Goal: Task Accomplishment & Management: Use online tool/utility

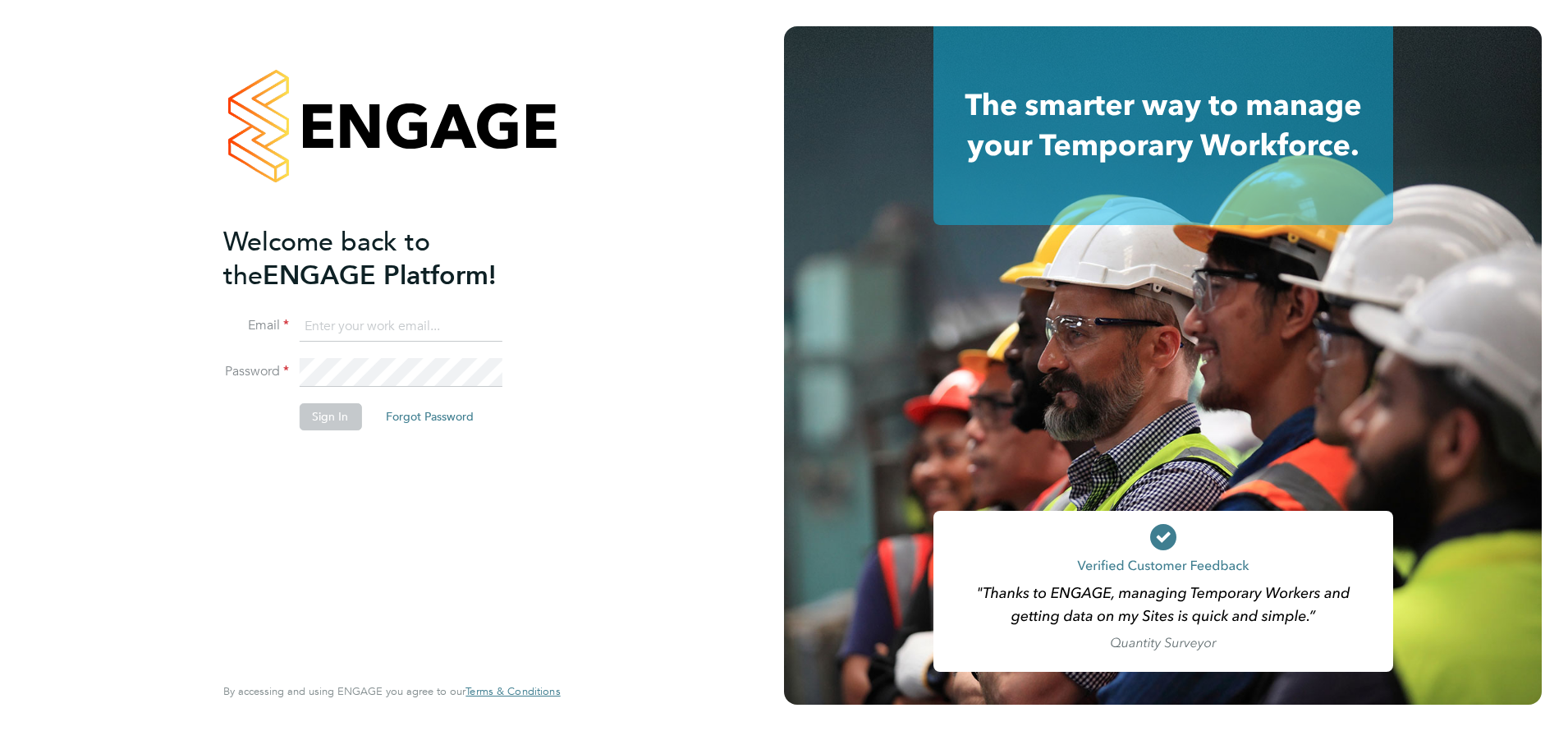
type input "[PERSON_NAME][EMAIL_ADDRESS][DOMAIN_NAME]"
click at [310, 427] on button "Sign In" at bounding box center [330, 416] width 62 height 26
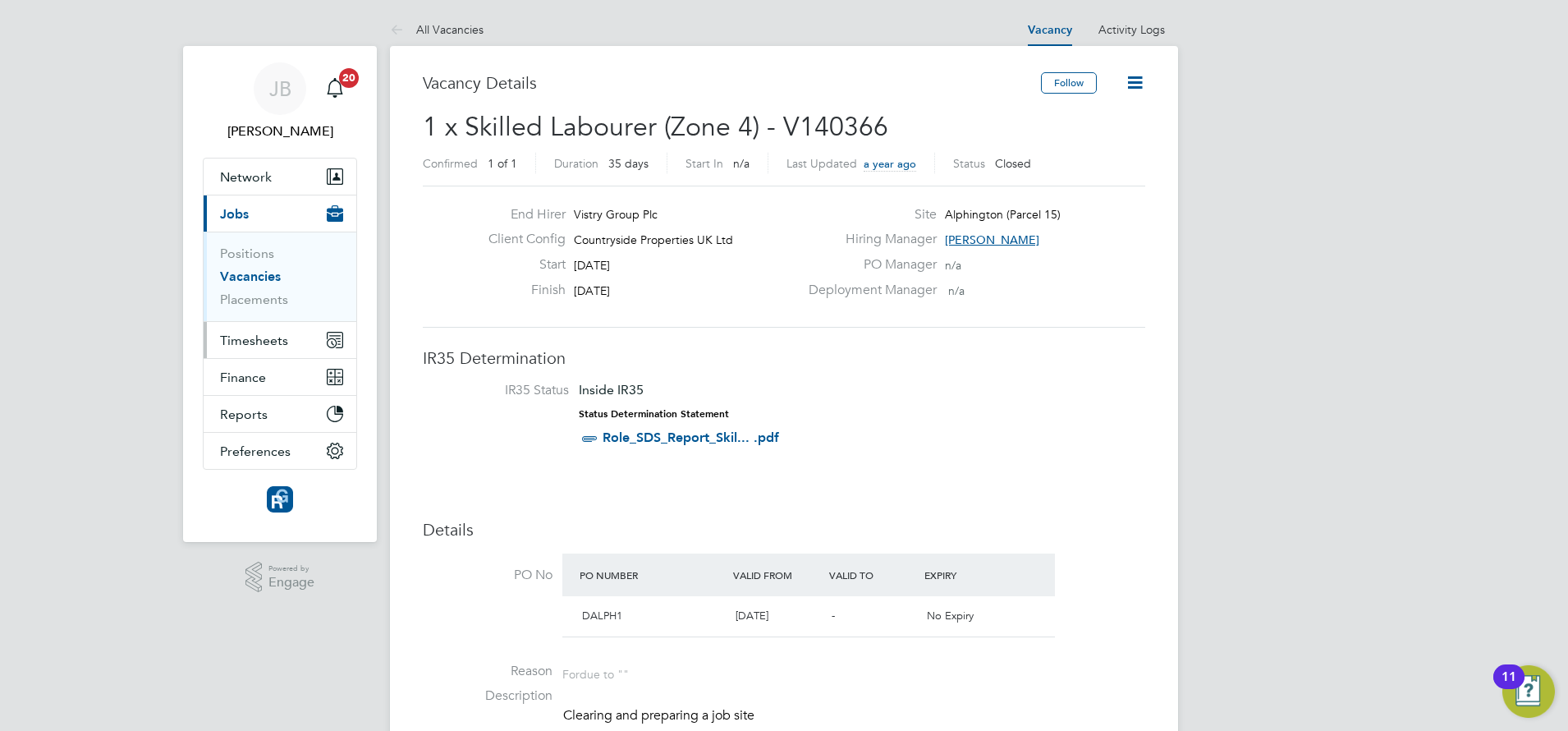
click at [260, 336] on span "Timesheets" at bounding box center [254, 340] width 68 height 15
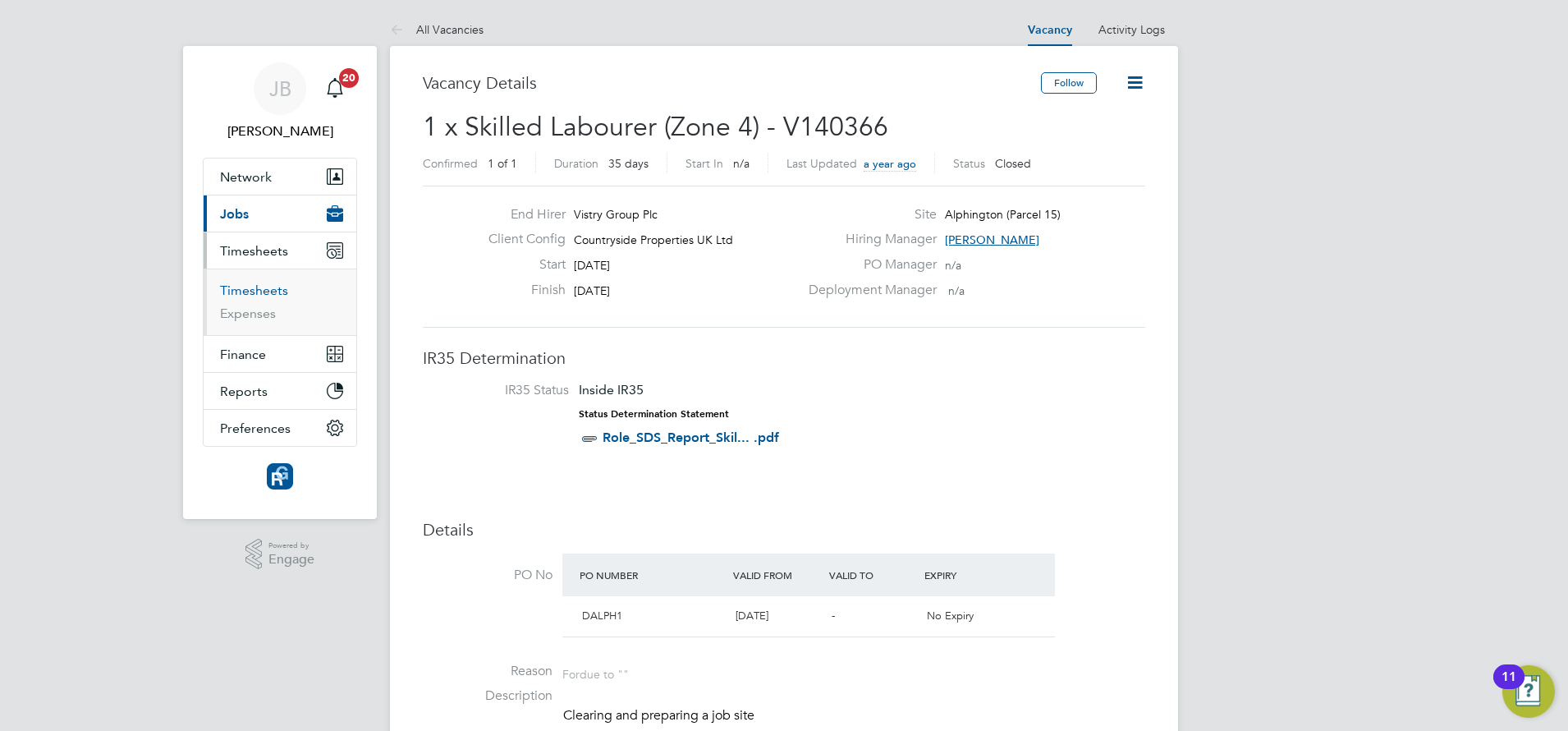
click at [252, 291] on link "Timesheets" at bounding box center [254, 290] width 68 height 15
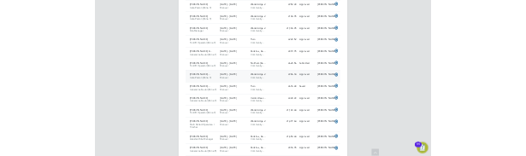
scroll to position [57, 92]
